Goal: Task Accomplishment & Management: Understand process/instructions

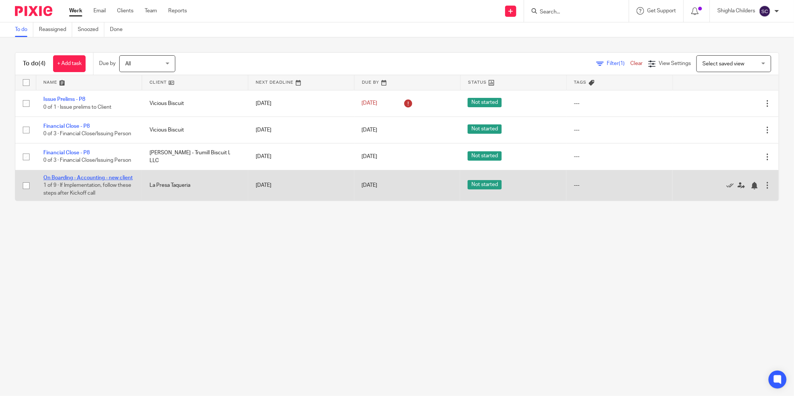
click at [91, 178] on link "On Boarding - Accounting - new client" at bounding box center [87, 177] width 89 height 5
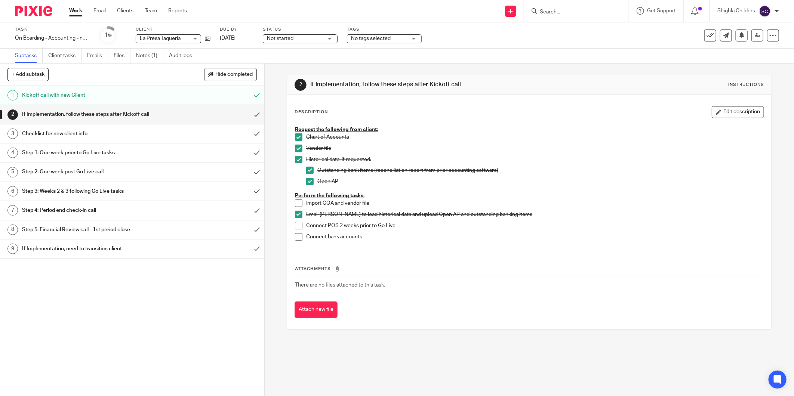
click at [295, 202] on span at bounding box center [298, 203] width 7 height 7
click at [82, 136] on h1 "Checklist for new client info" at bounding box center [95, 133] width 146 height 11
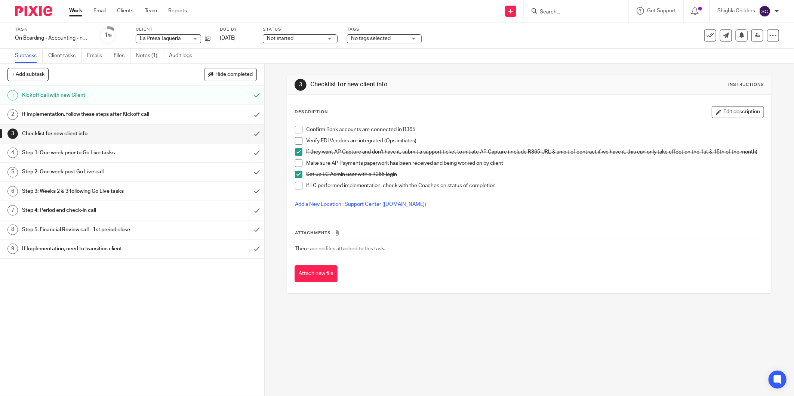
click at [335, 167] on p "Make sure AP Payments paperwork has been received and being worked on by client" at bounding box center [534, 163] width 457 height 7
click at [338, 189] on p "If LC performed implementation, check with the Coaches on status of completion" at bounding box center [534, 185] width 457 height 7
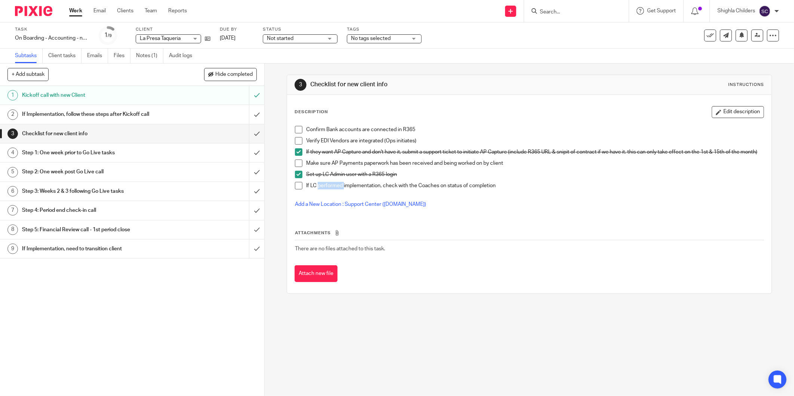
click at [338, 189] on p "If LC performed implementation, check with the Coaches on status of completion" at bounding box center [534, 185] width 457 height 7
click at [572, 267] on div "Attachments There are no files attached to this task. Attach new file" at bounding box center [528, 248] width 469 height 68
click at [131, 154] on h1 "Step 1: One week prior to Go Live tasks" at bounding box center [95, 152] width 146 height 11
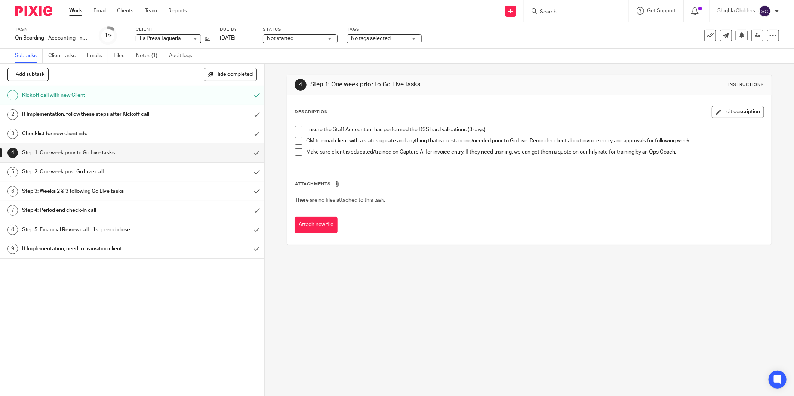
click at [95, 252] on h1 "If Implementation, need to transition client" at bounding box center [95, 248] width 146 height 11
